Goal: Task Accomplishment & Management: Use online tool/utility

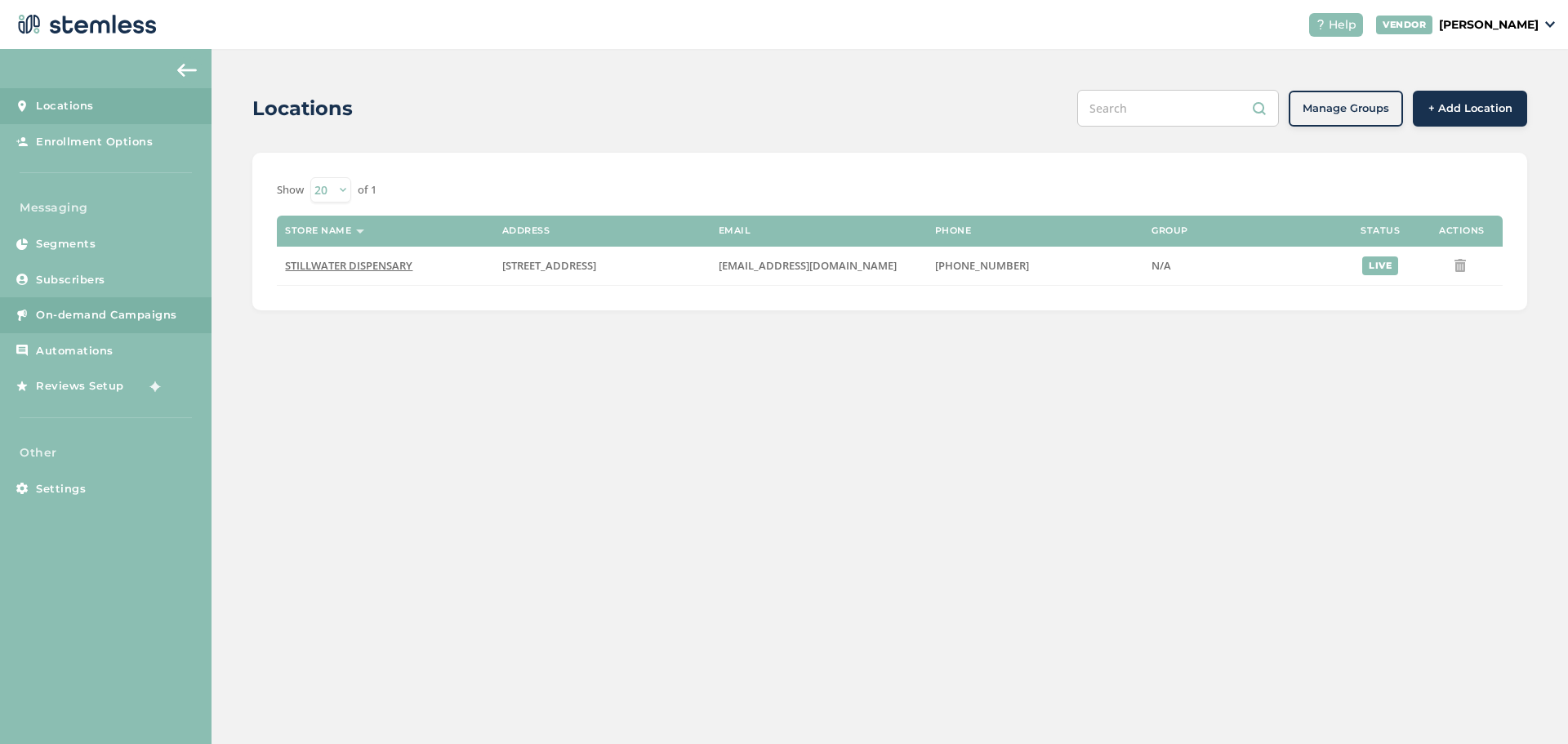
click at [83, 315] on span "On-demand Campaigns" at bounding box center [107, 314] width 141 height 16
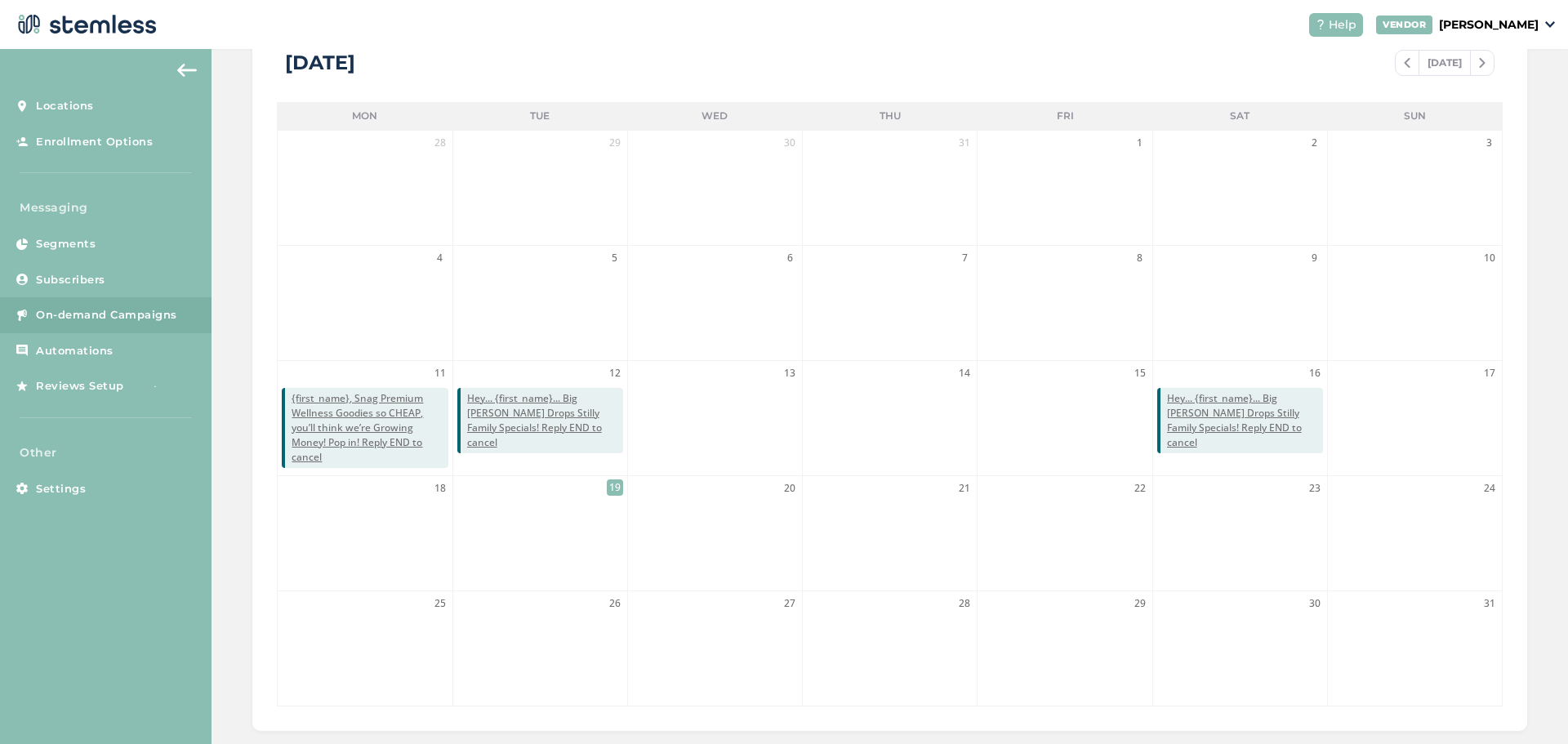
scroll to position [362, 0]
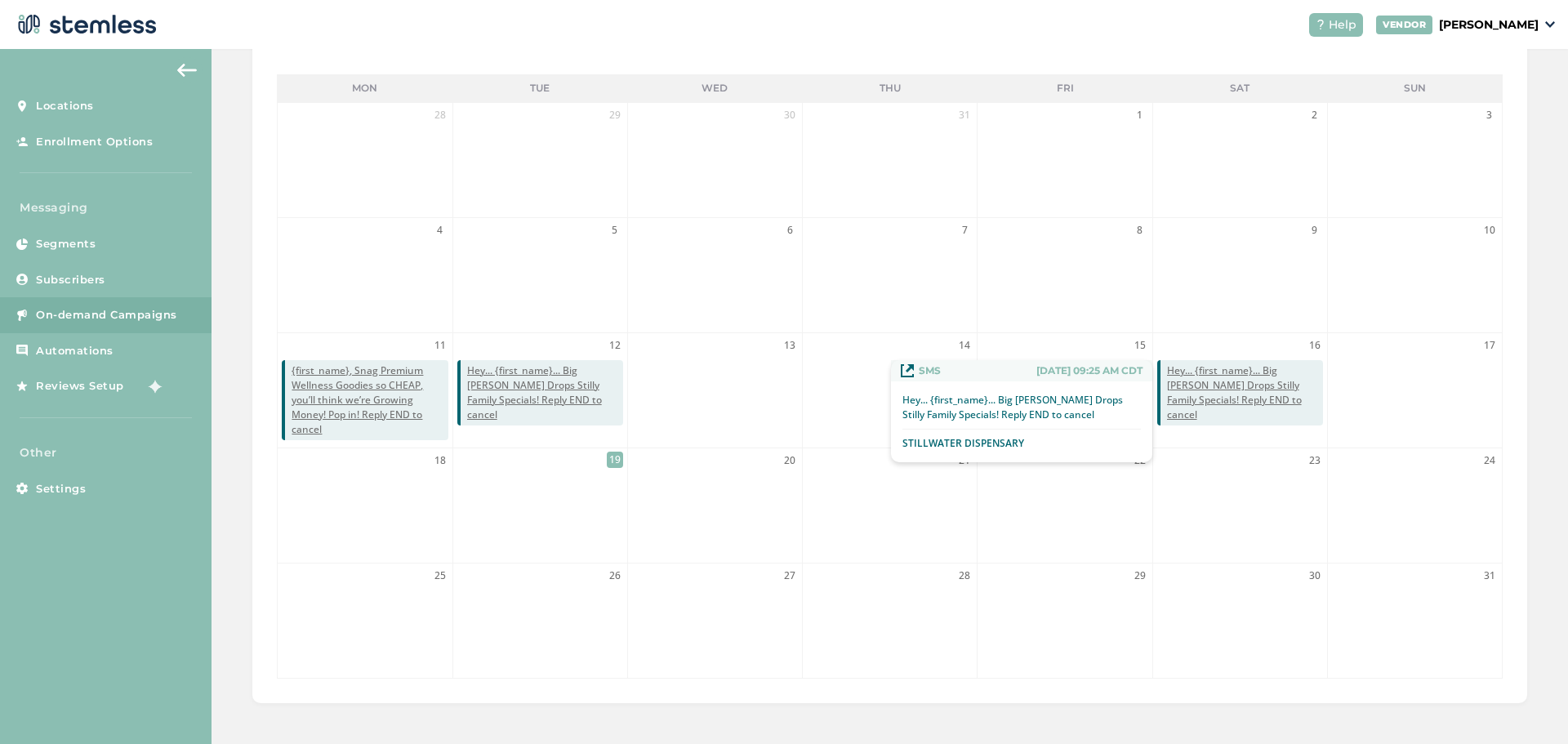
click at [1216, 384] on span "Hey... {first_name}... Big [PERSON_NAME] Drops Stilly Family Specials! Reply EN…" at bounding box center [1245, 393] width 156 height 58
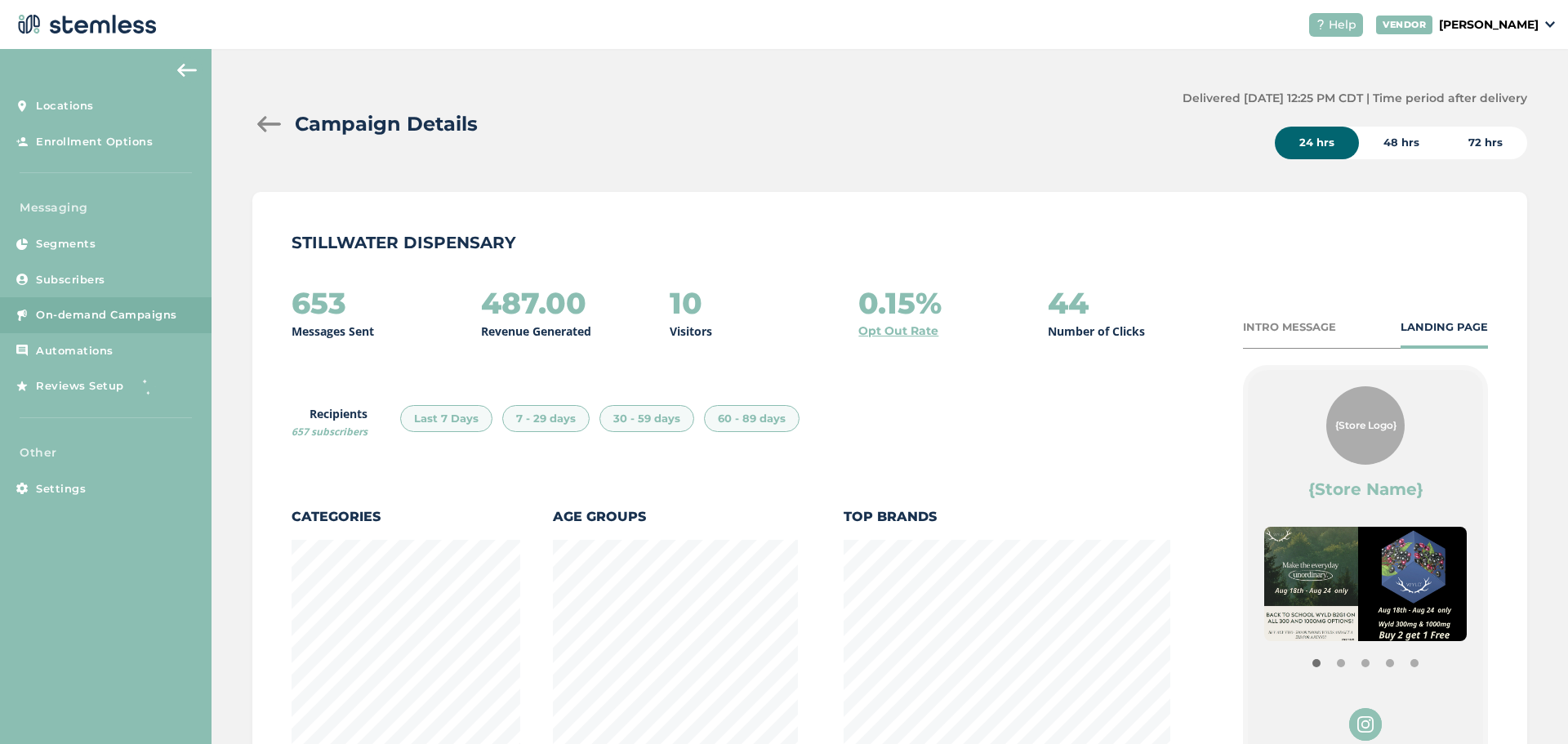
scroll to position [857, 1266]
click at [1384, 140] on div "48 hrs" at bounding box center [1401, 143] width 85 height 33
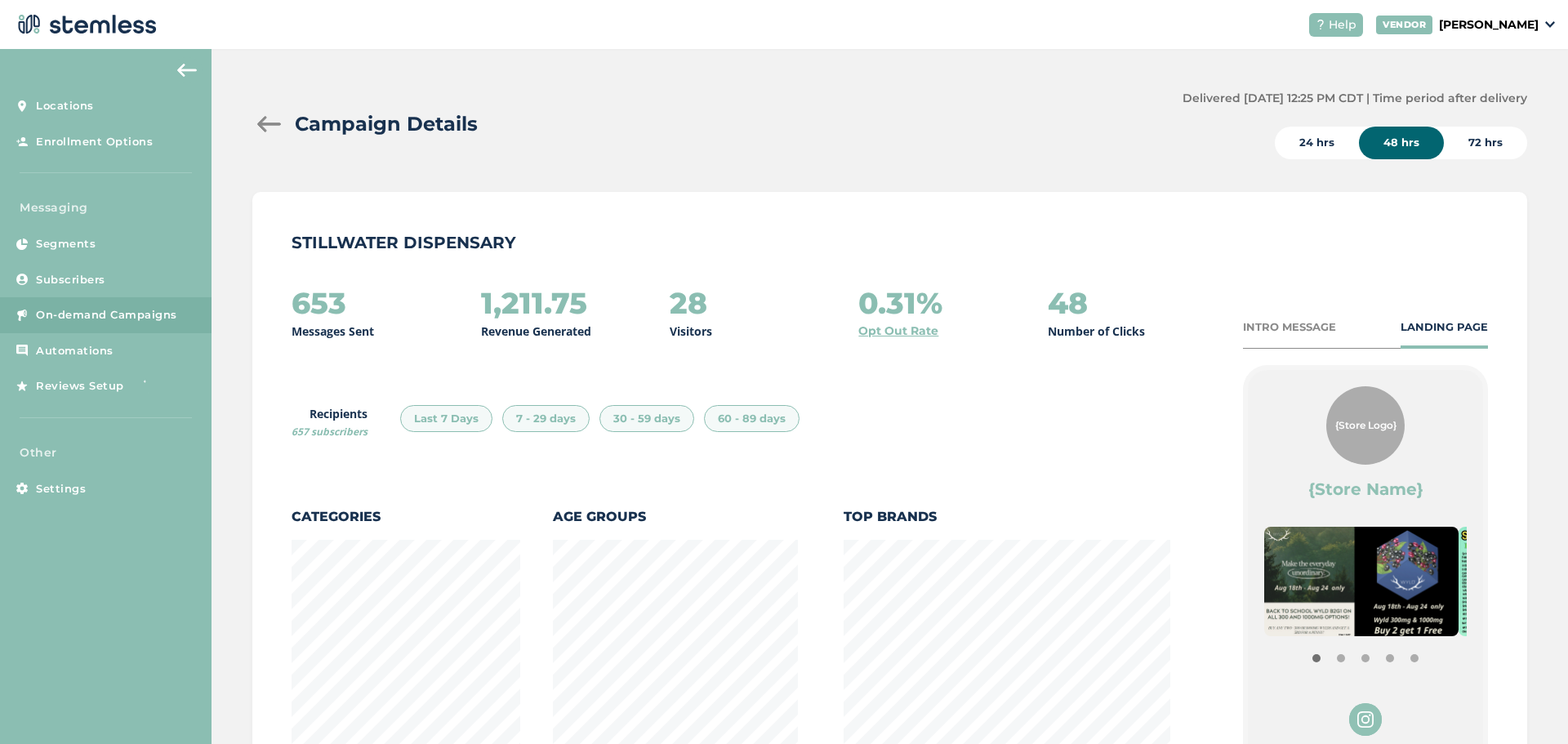
scroll to position [0, 0]
click at [1461, 139] on div "72 hrs" at bounding box center [1485, 143] width 83 height 33
click at [274, 122] on div at bounding box center [269, 124] width 33 height 16
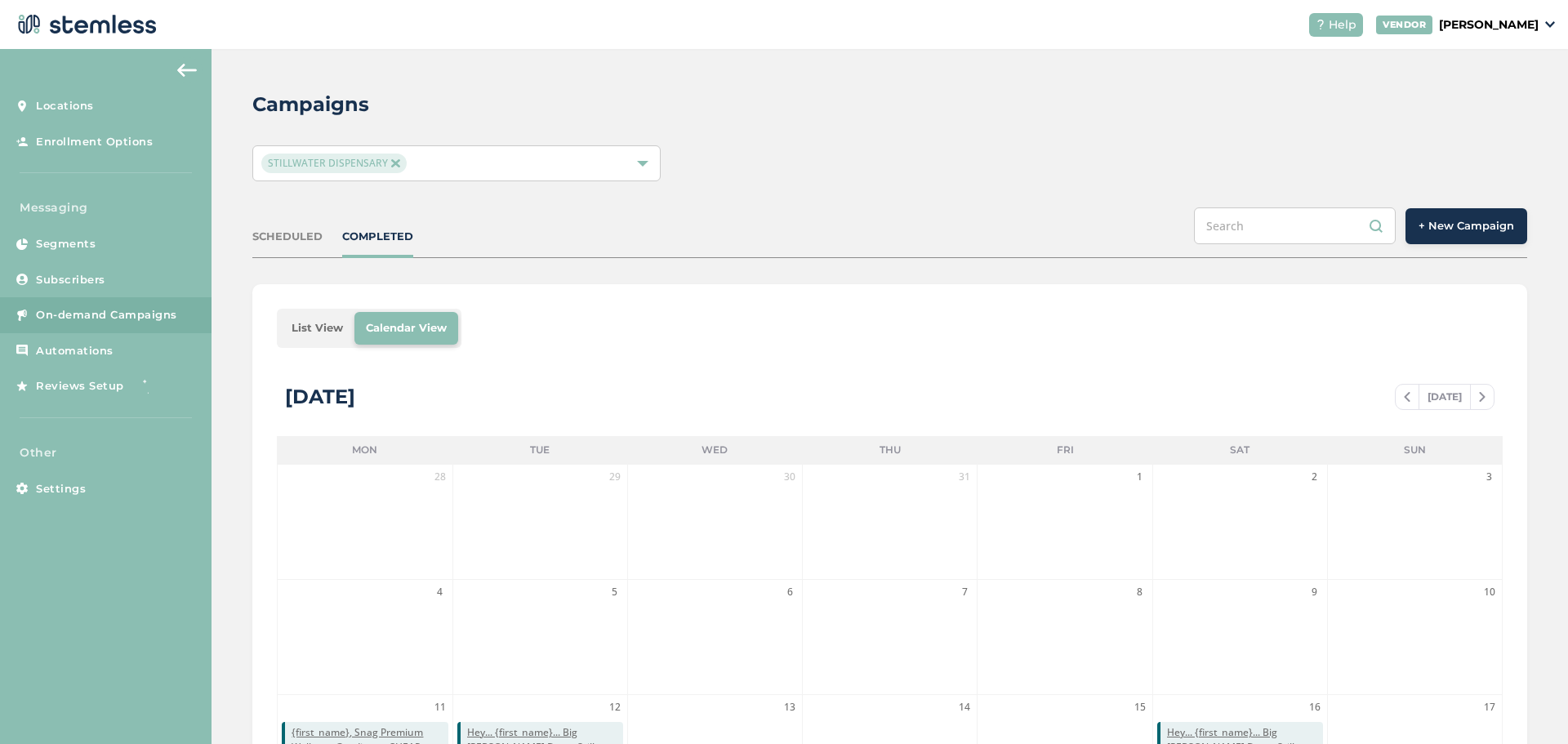
click at [1482, 221] on span "+ New Campaign" at bounding box center [1466, 226] width 95 height 16
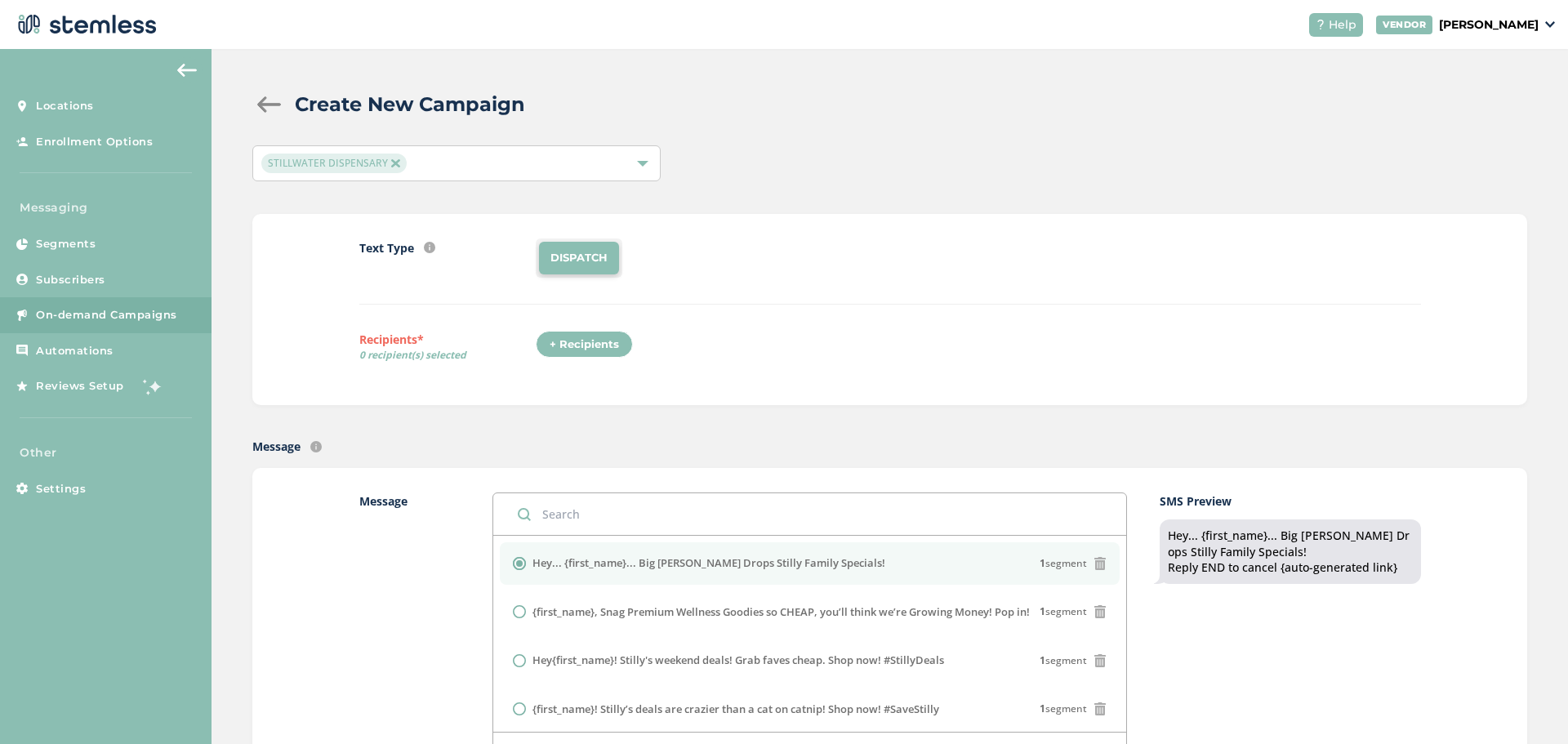
click at [615, 351] on div "+ Recipients" at bounding box center [584, 345] width 97 height 27
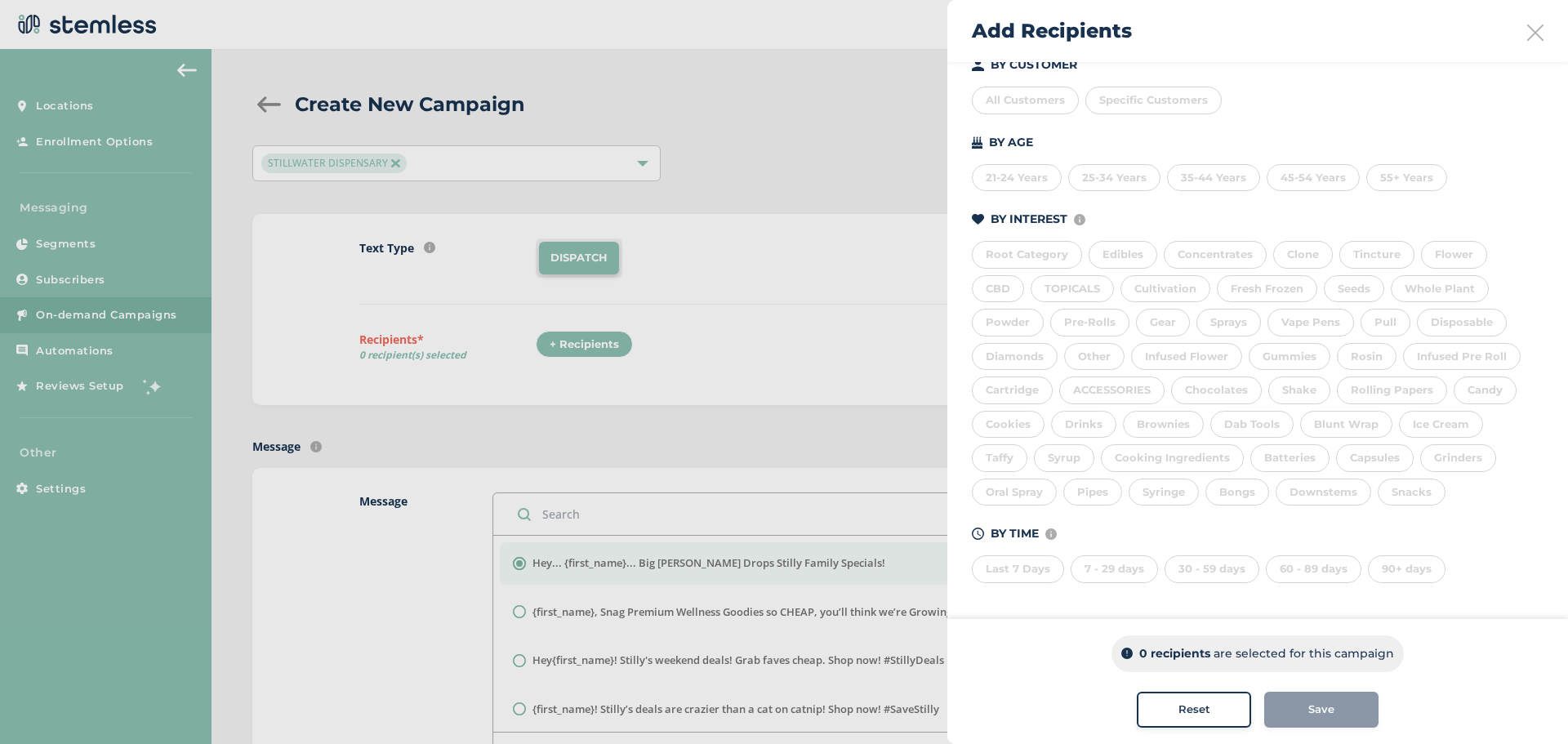
click at [1033, 558] on div "Last 7 Days" at bounding box center [1018, 569] width 92 height 27
click at [1134, 566] on div "7 - 29 days" at bounding box center [1115, 569] width 88 height 27
click at [1204, 567] on div "30 - 59 days" at bounding box center [1212, 569] width 95 height 27
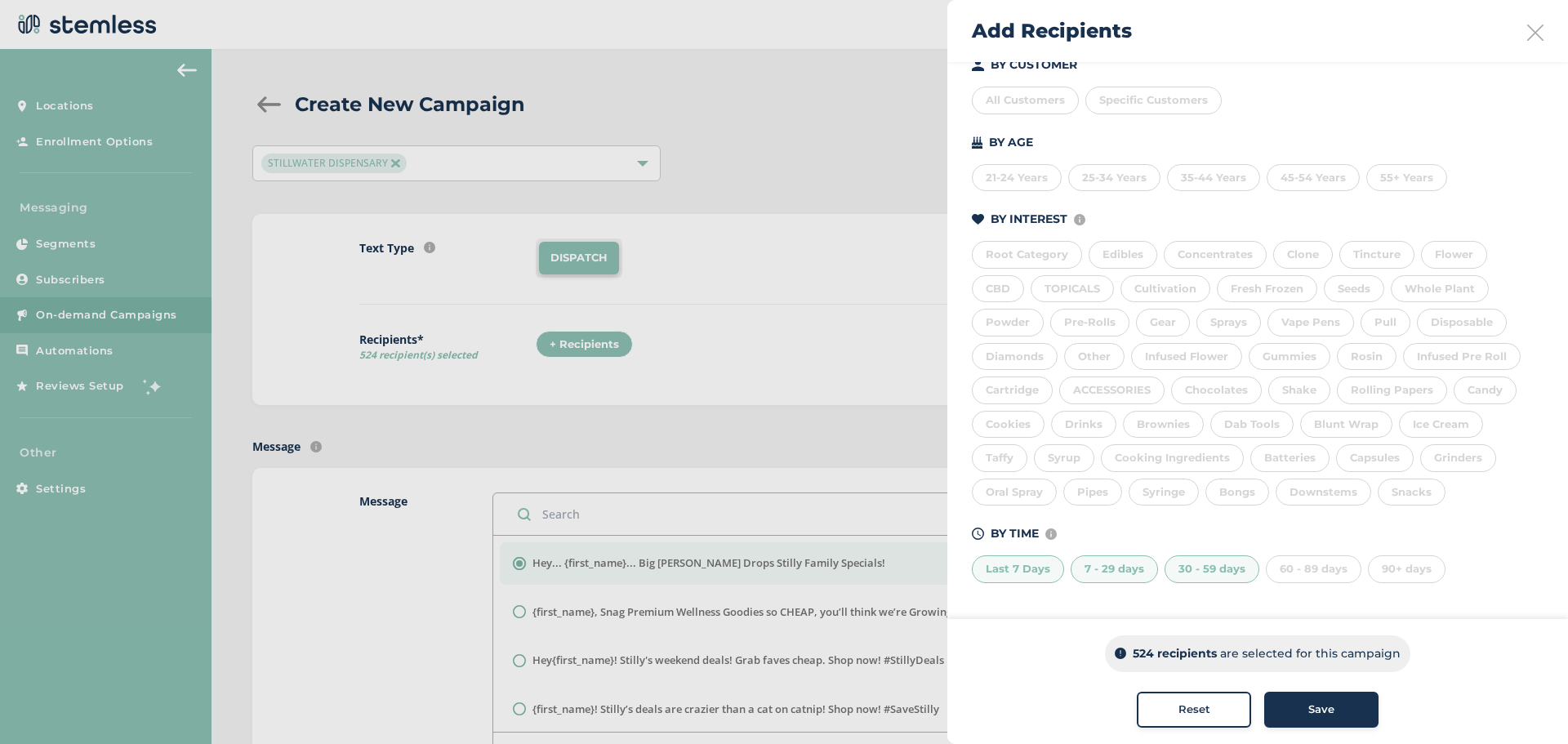
click at [1319, 564] on div "60 - 89 days" at bounding box center [1314, 569] width 95 height 27
click at [1331, 708] on div "Save" at bounding box center [1321, 709] width 89 height 16
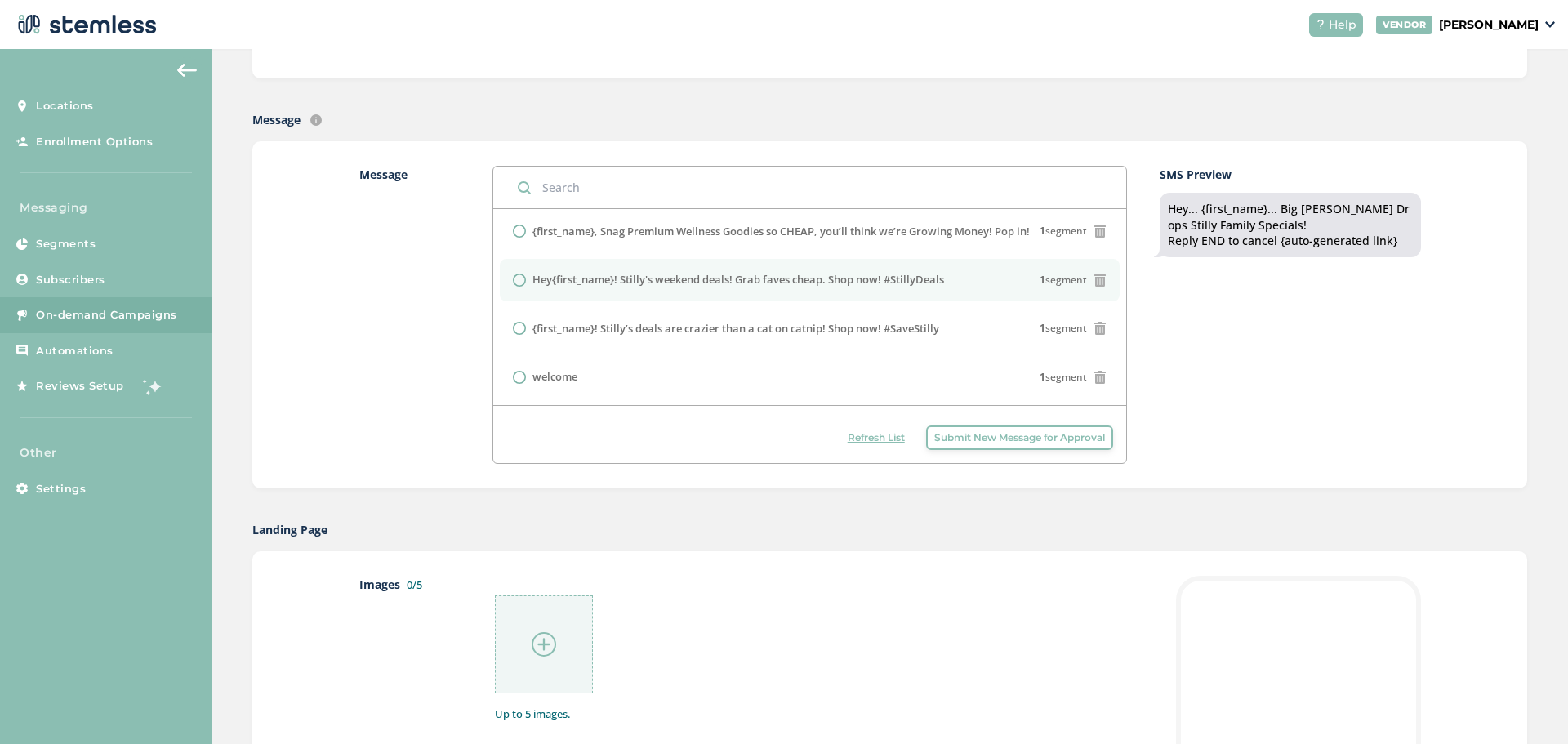
click at [794, 285] on label "Hey{first_name}! Stilly's weekend deals! Grab faves cheap. Shop now! #StillyDea…" at bounding box center [738, 279] width 412 height 16
radio input "false"
radio input "true"
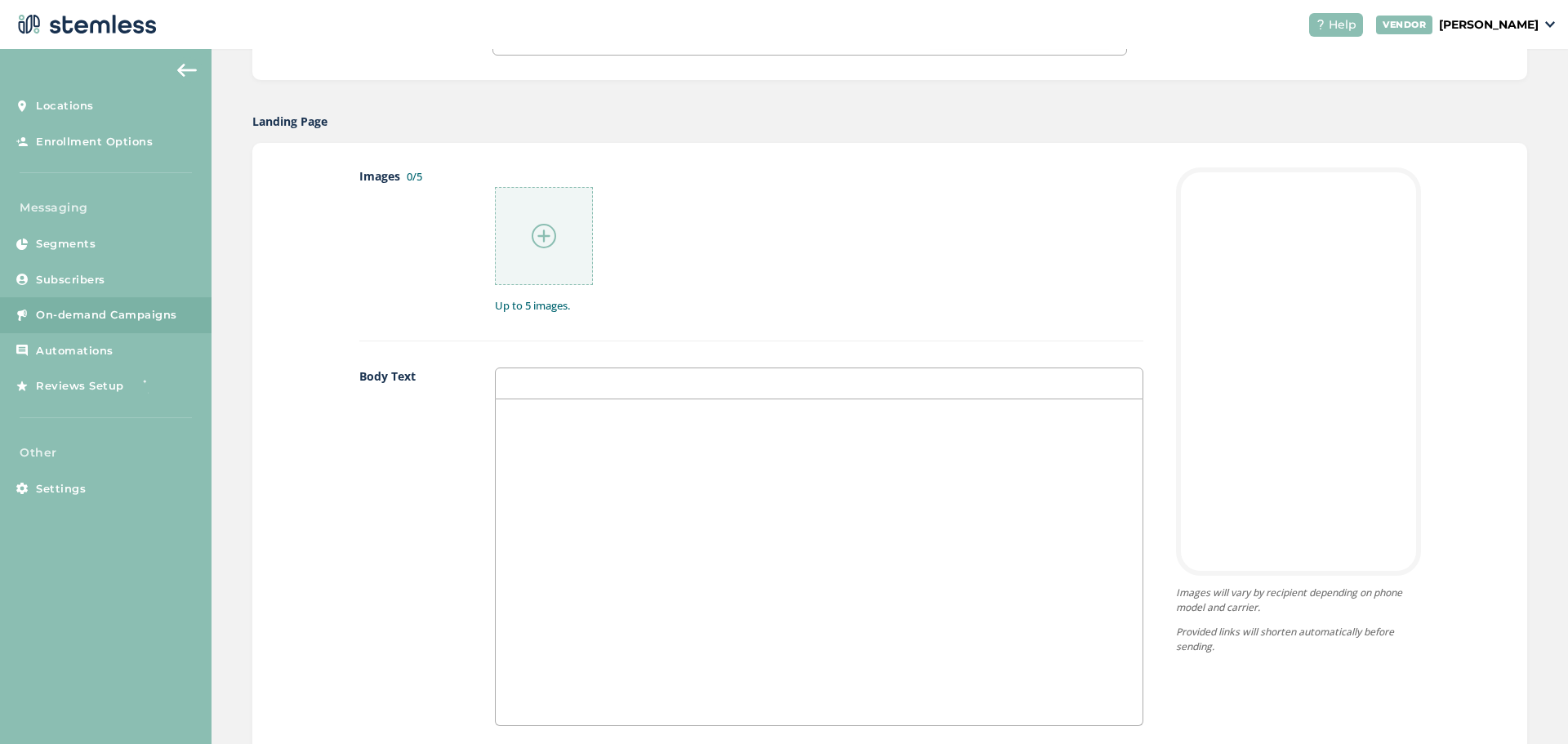
click at [538, 233] on img at bounding box center [544, 235] width 25 height 25
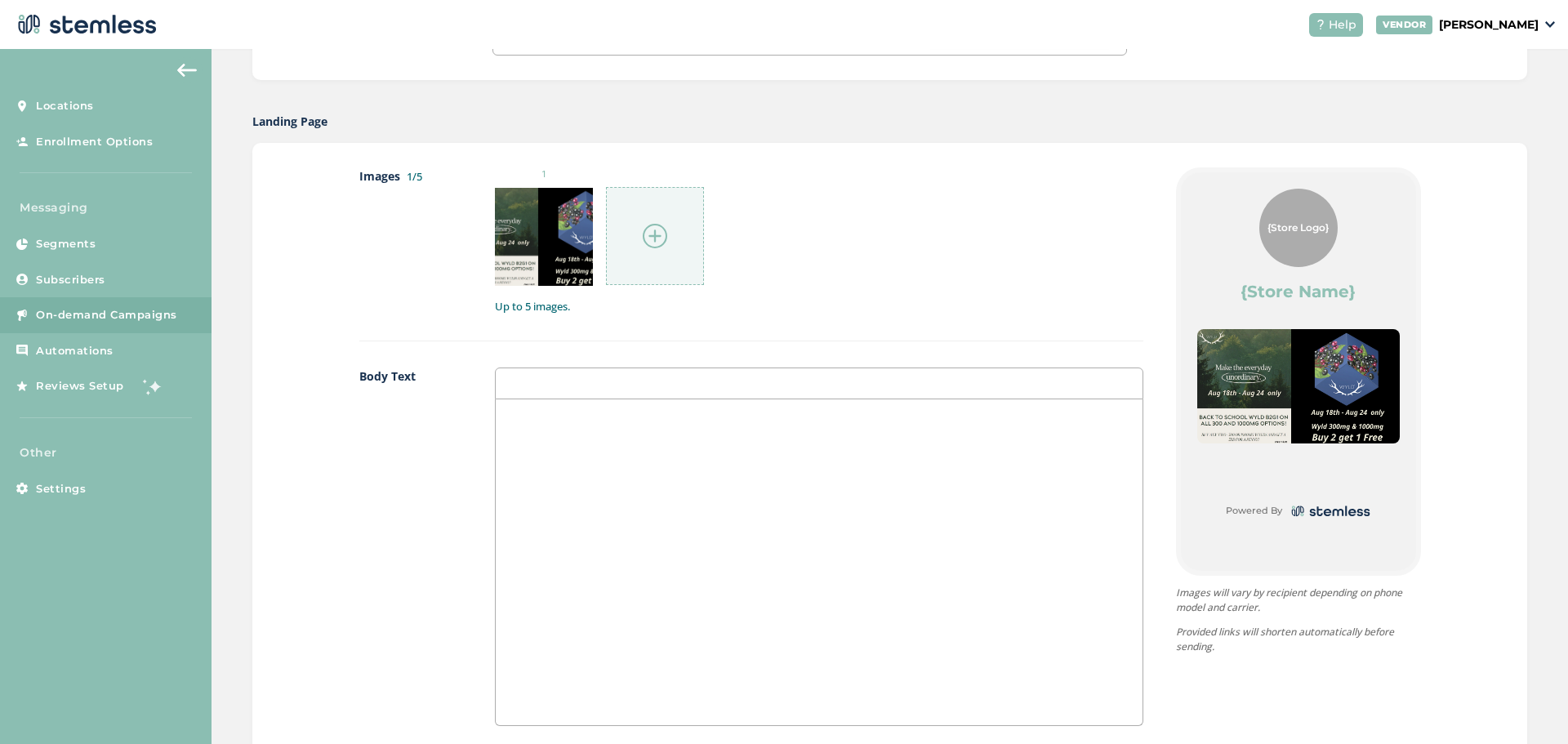
click at [646, 226] on img at bounding box center [655, 235] width 25 height 25
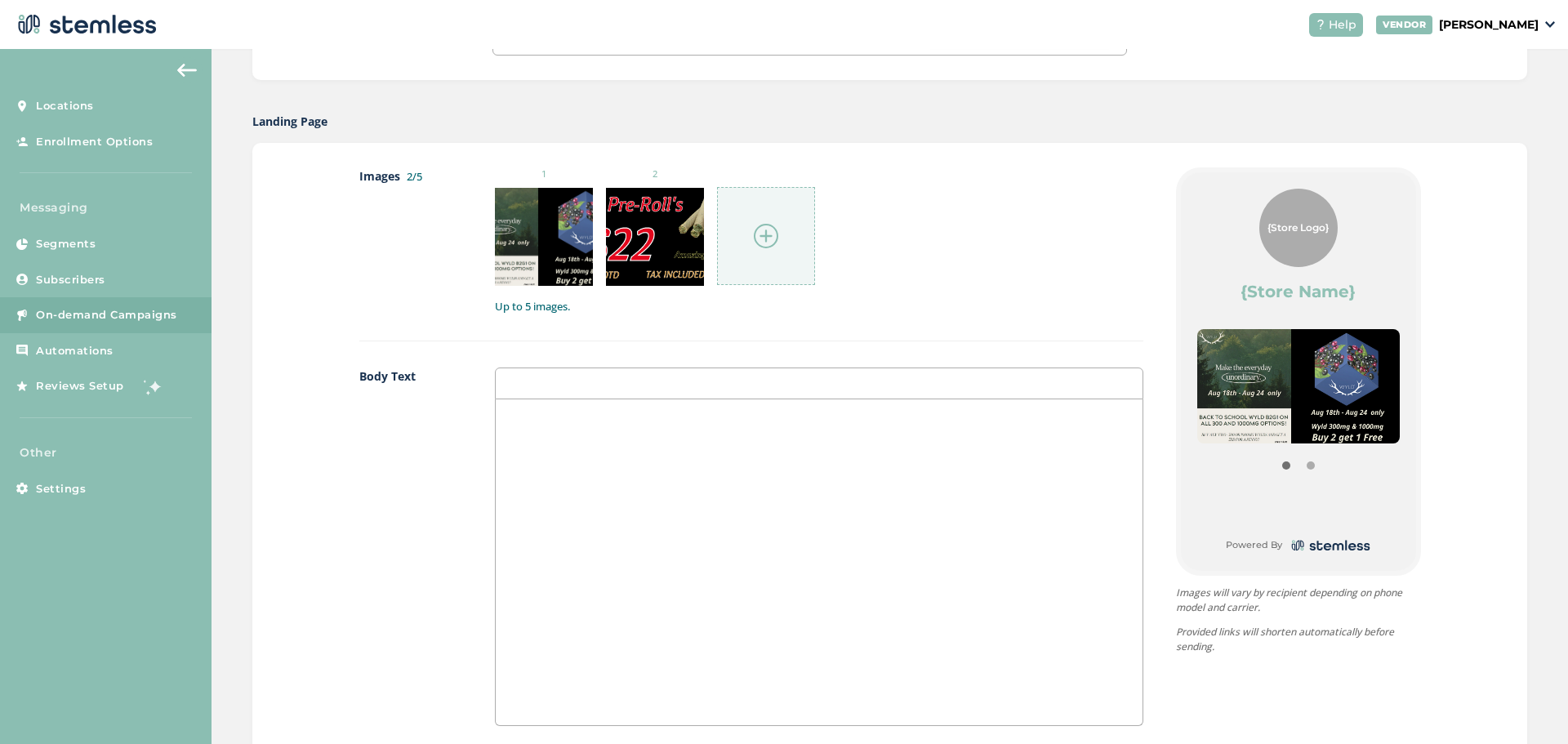
click at [769, 236] on img at bounding box center [766, 235] width 25 height 25
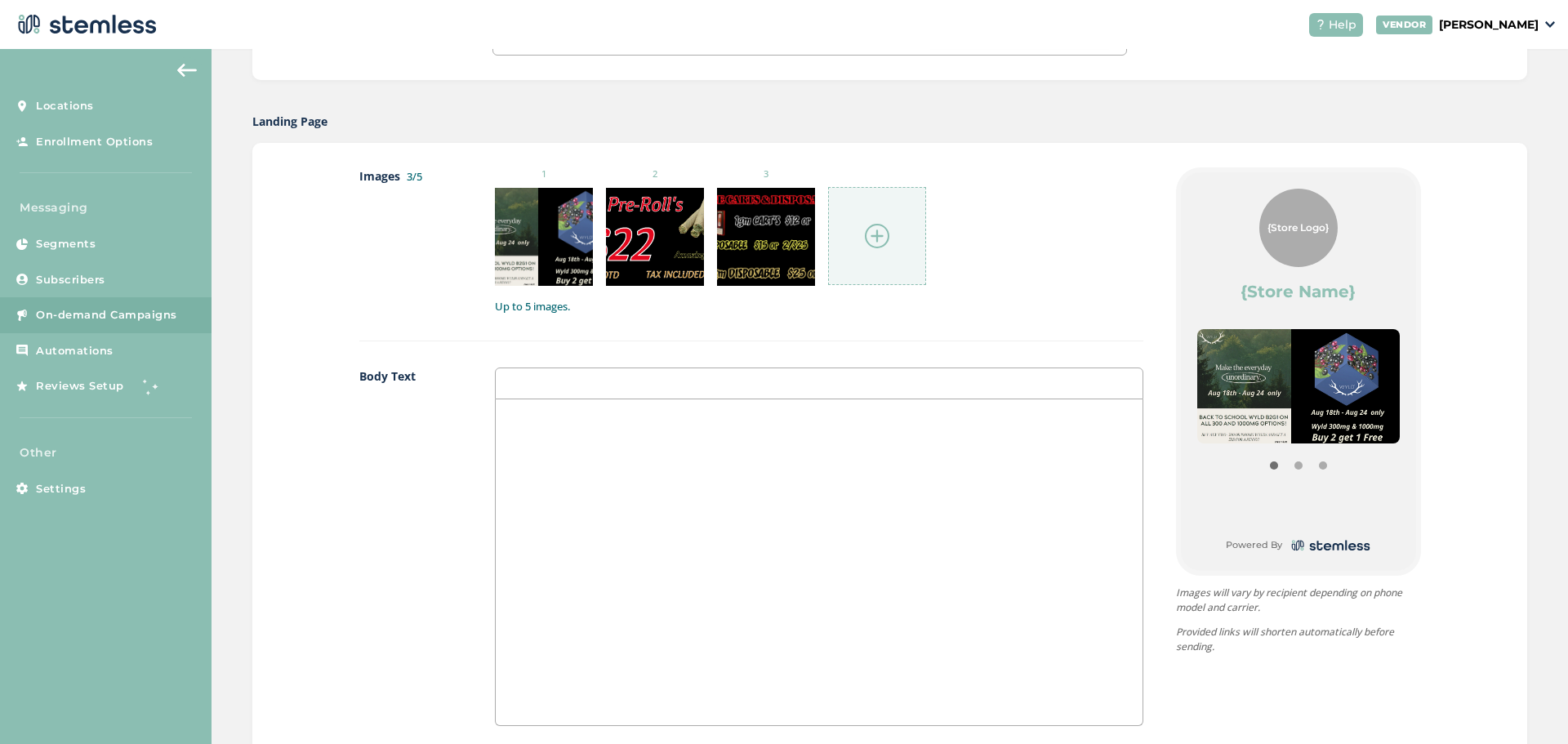
click at [877, 237] on img at bounding box center [877, 235] width 25 height 25
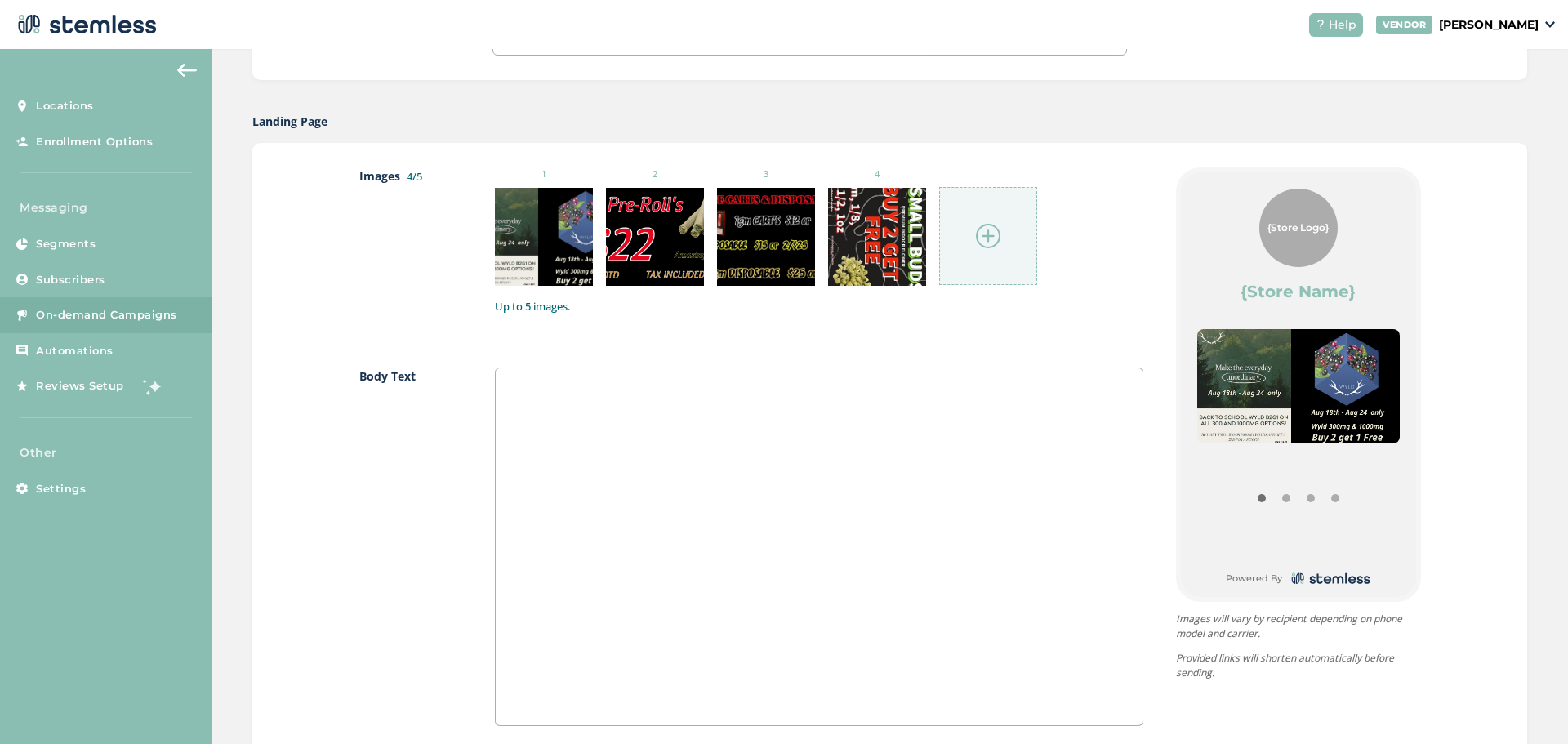
click at [980, 228] on img at bounding box center [988, 235] width 25 height 25
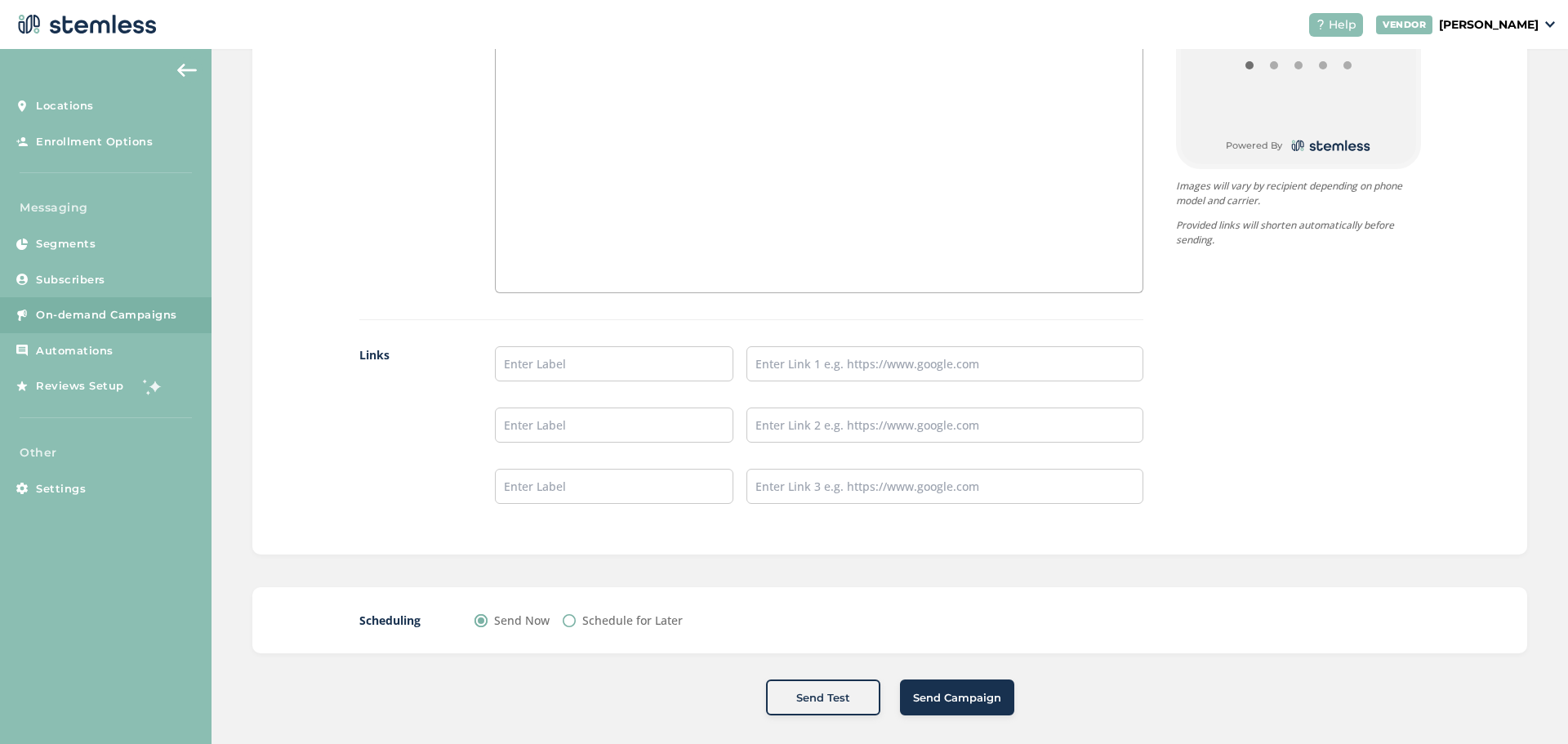
scroll to position [1180, 0]
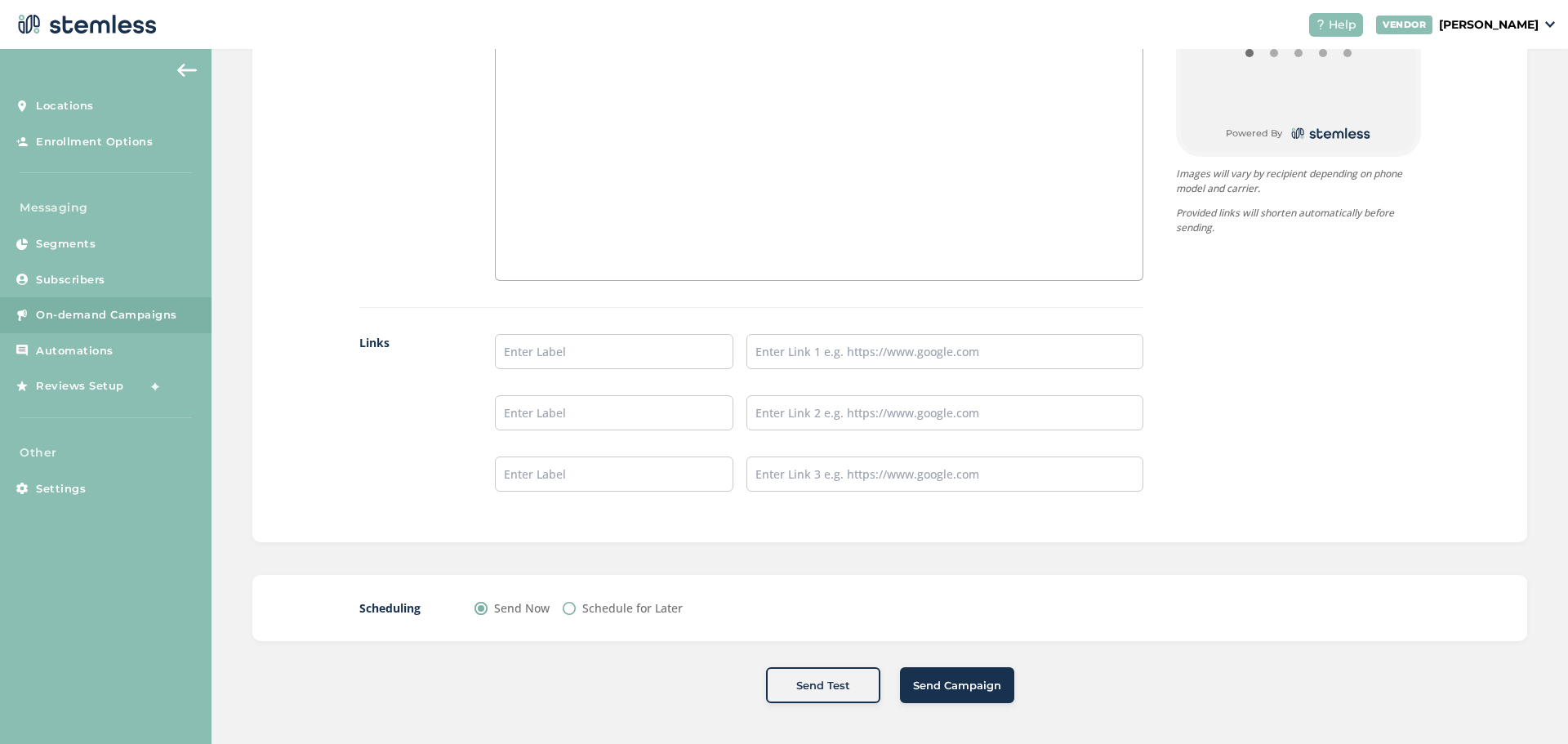
click at [961, 676] on button "Send Campaign" at bounding box center [957, 685] width 114 height 36
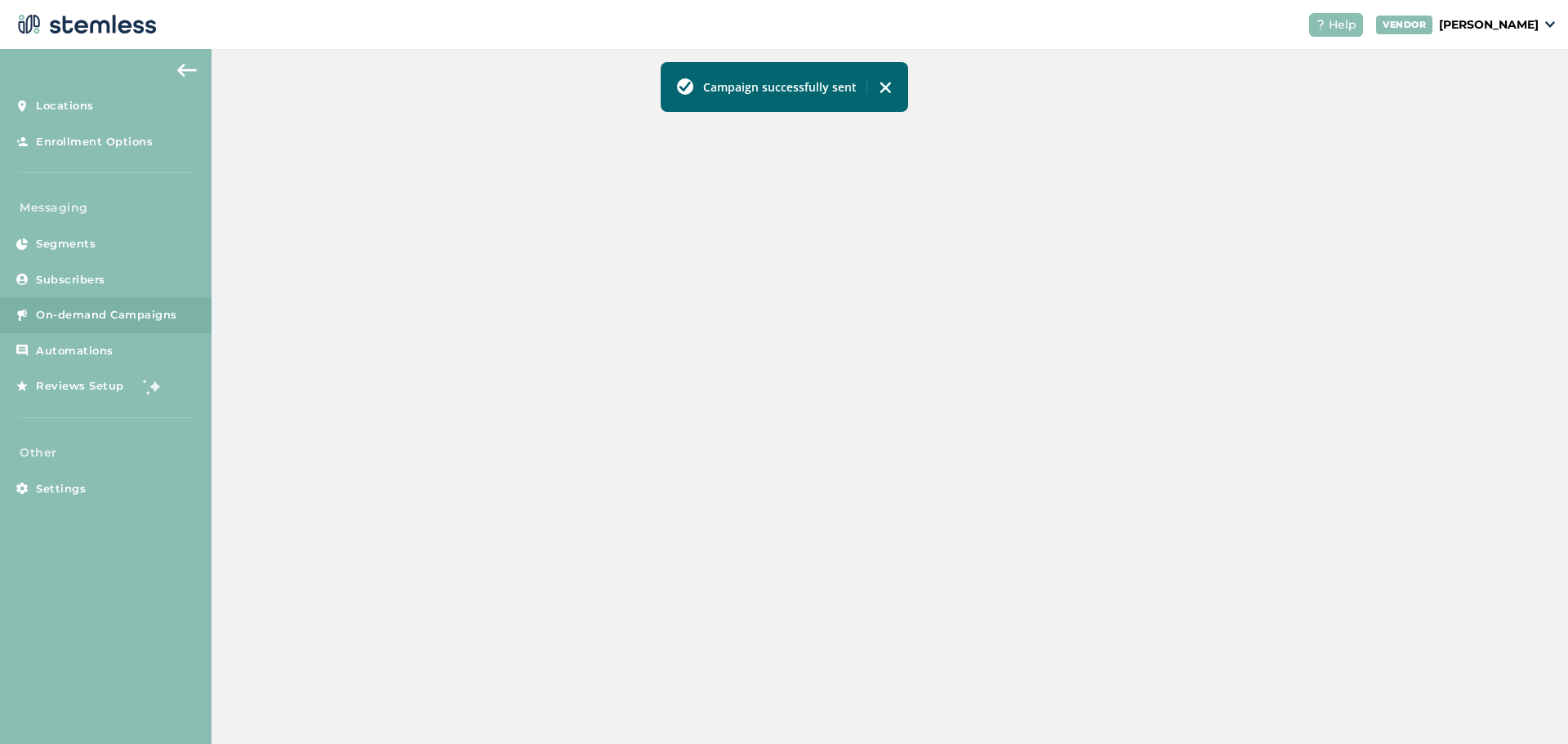
scroll to position [362, 0]
